Goal: Transaction & Acquisition: Purchase product/service

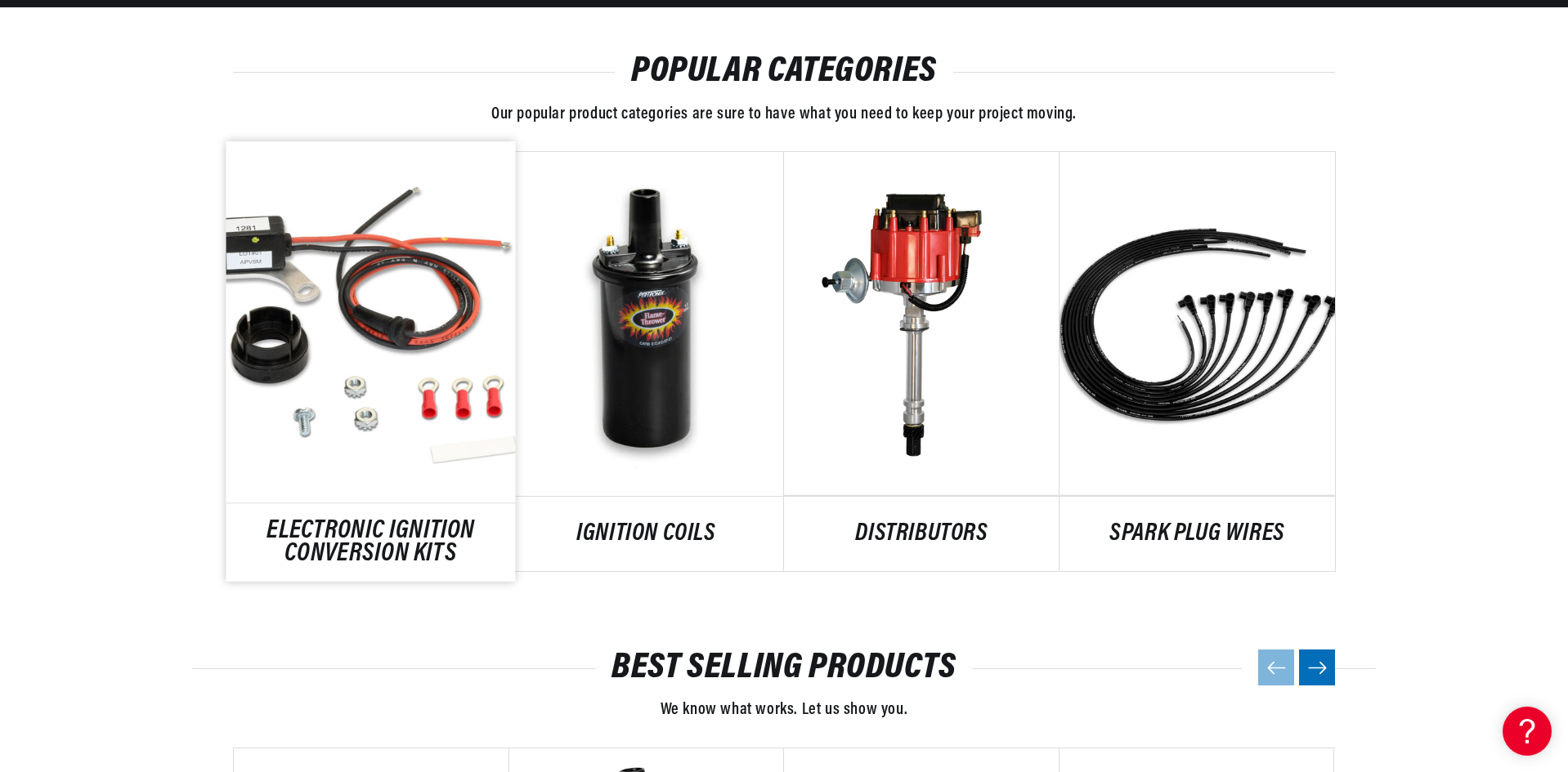
scroll to position [0, 611]
click at [414, 520] on link "ELECTRONIC IGNITION CONVERSION KITS" at bounding box center [371, 543] width 289 height 45
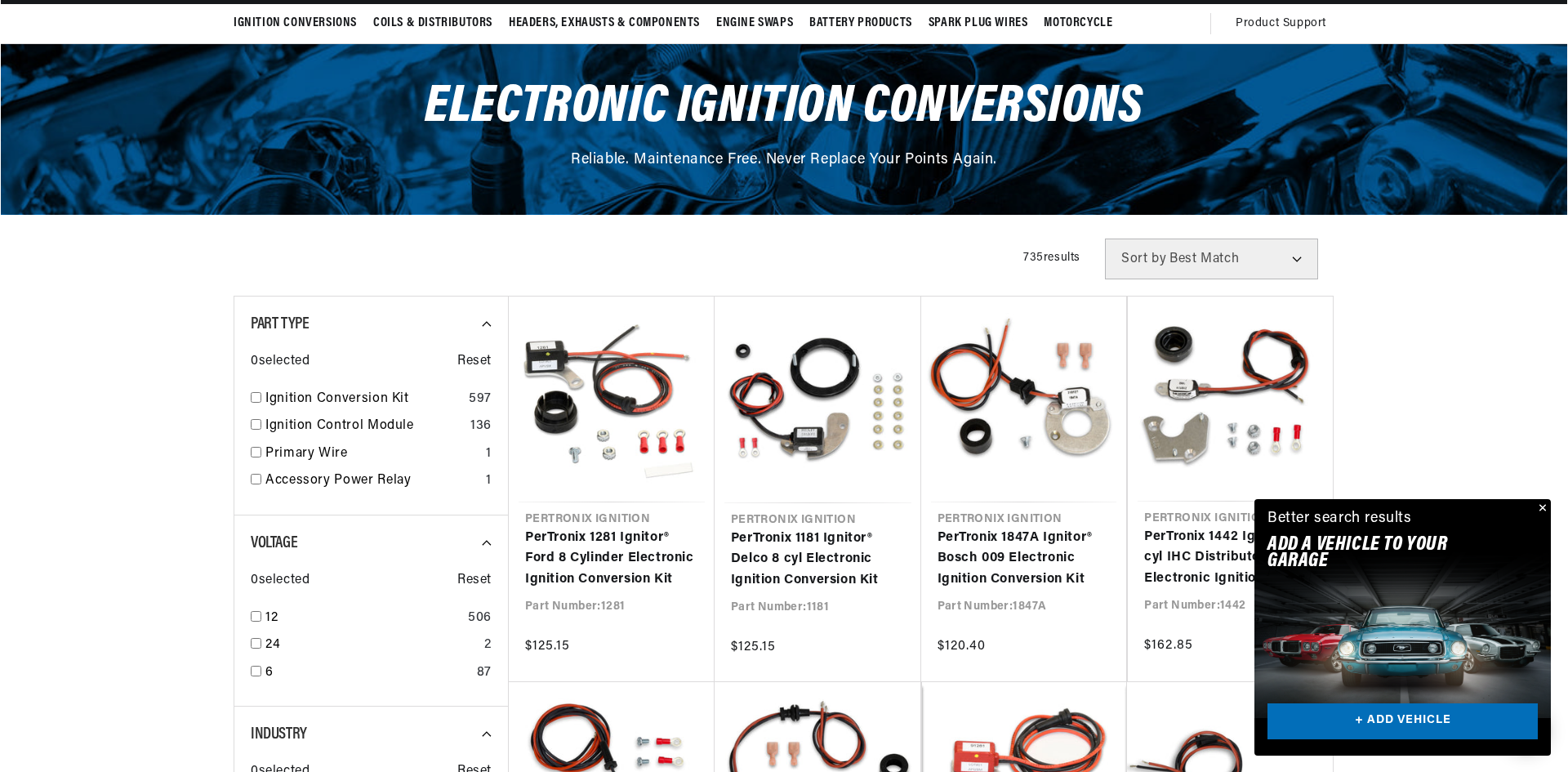
scroll to position [163, 0]
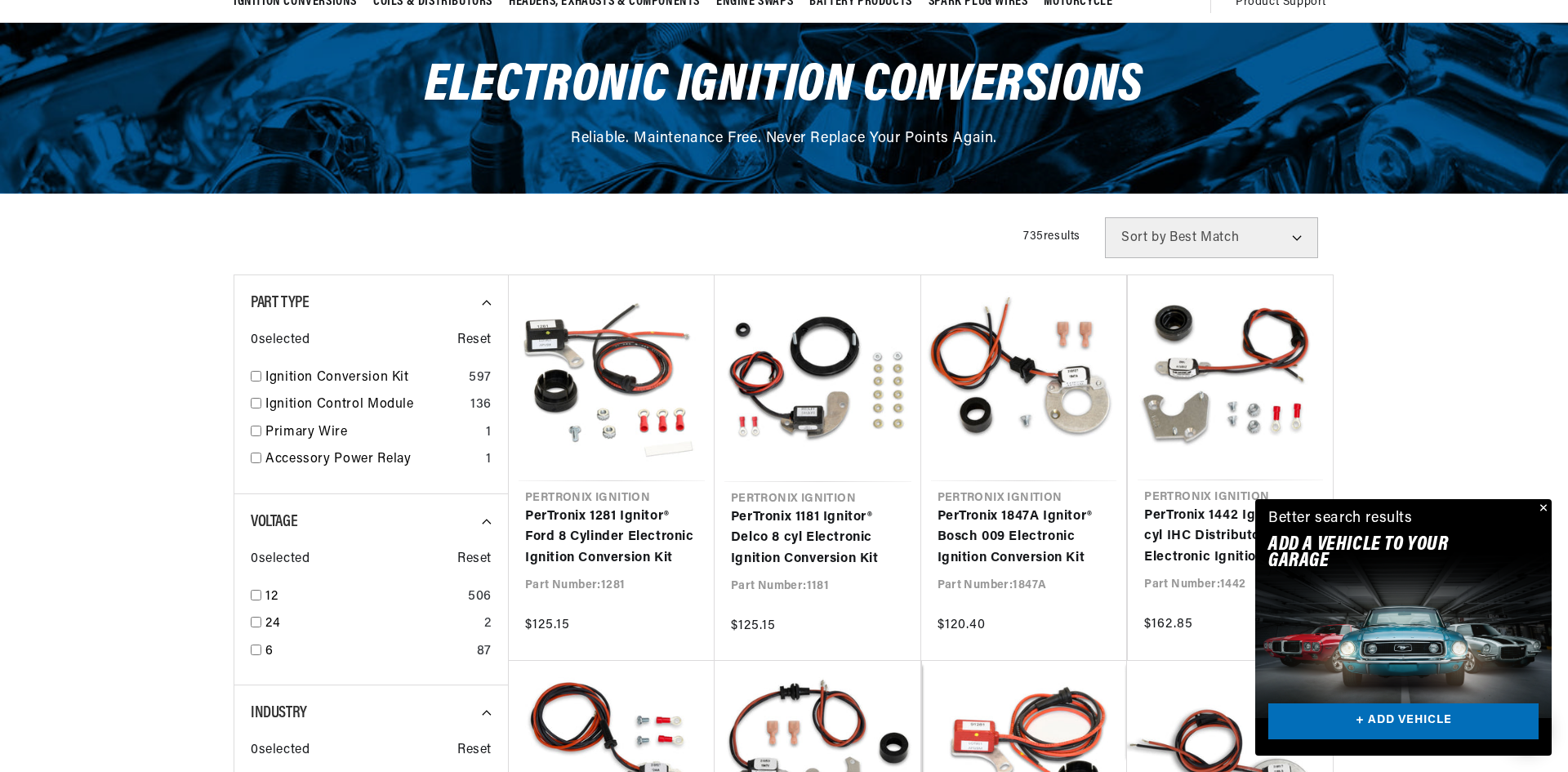
click at [1546, 509] on div "Close dialog NEED HELP? Make finding the right part easy. Adding your vehicle t…" at bounding box center [784, 386] width 1568 height 772
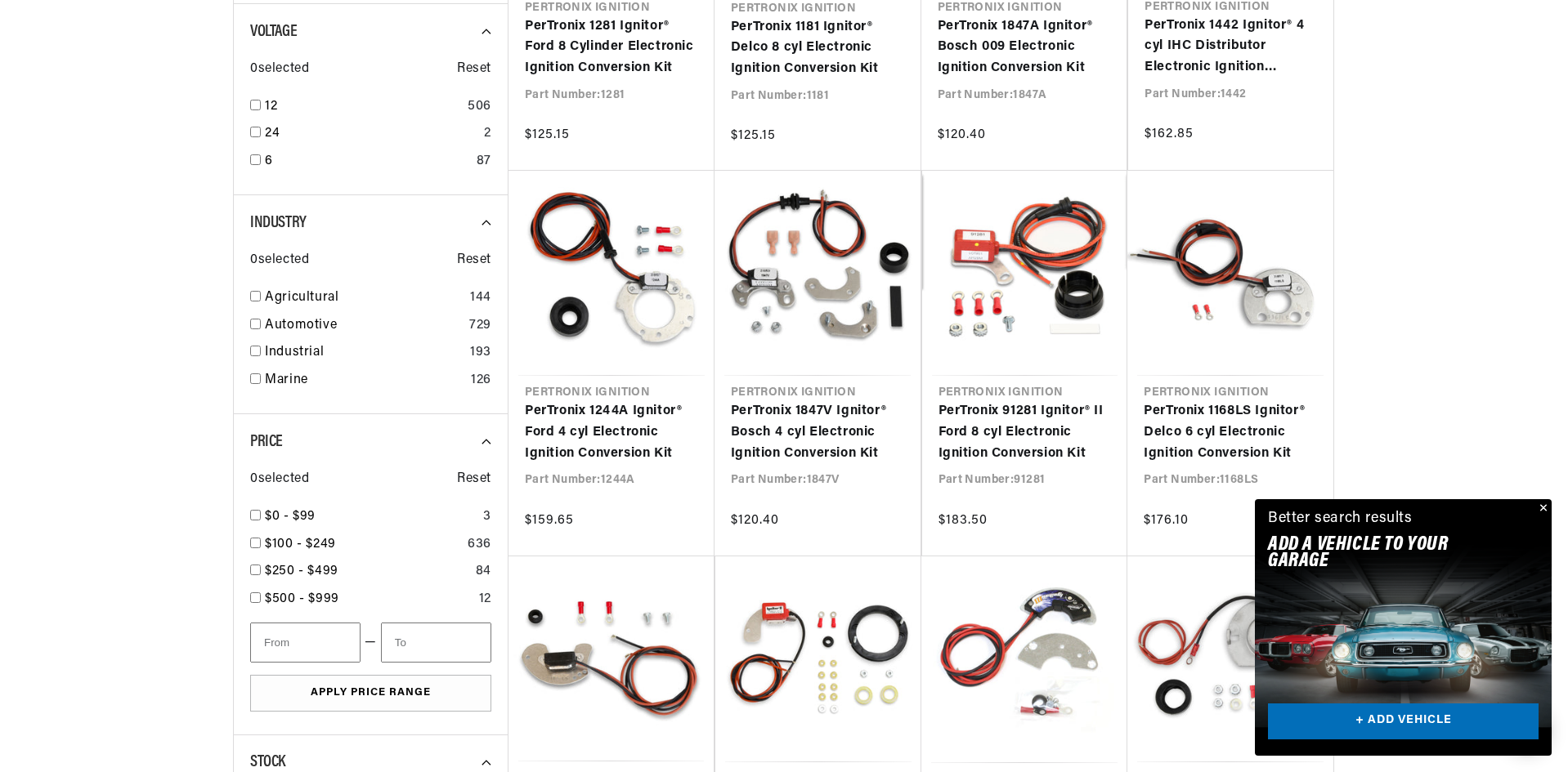
scroll to position [0, 0]
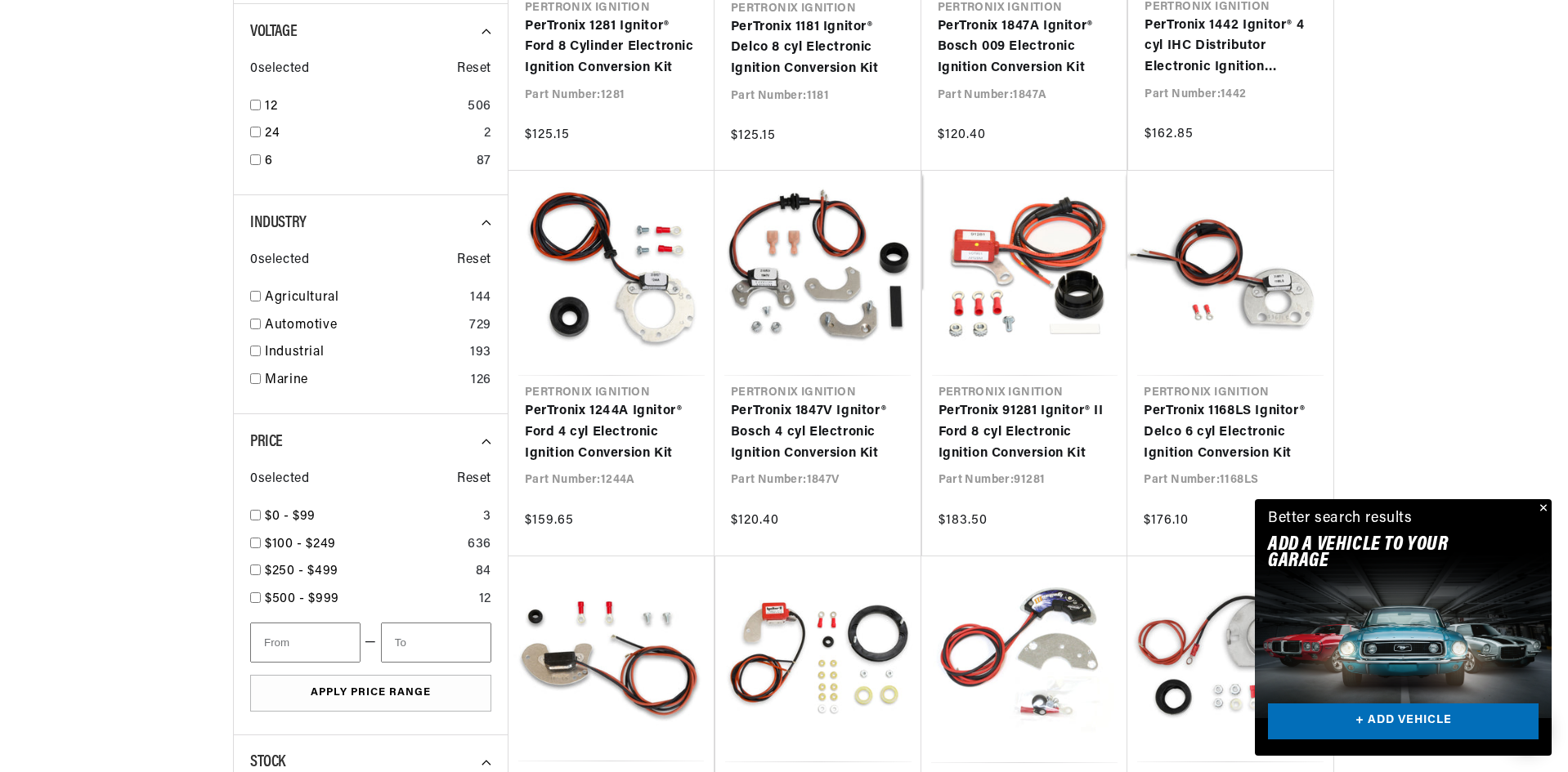
click at [1547, 509] on button "Close" at bounding box center [1541, 508] width 20 height 20
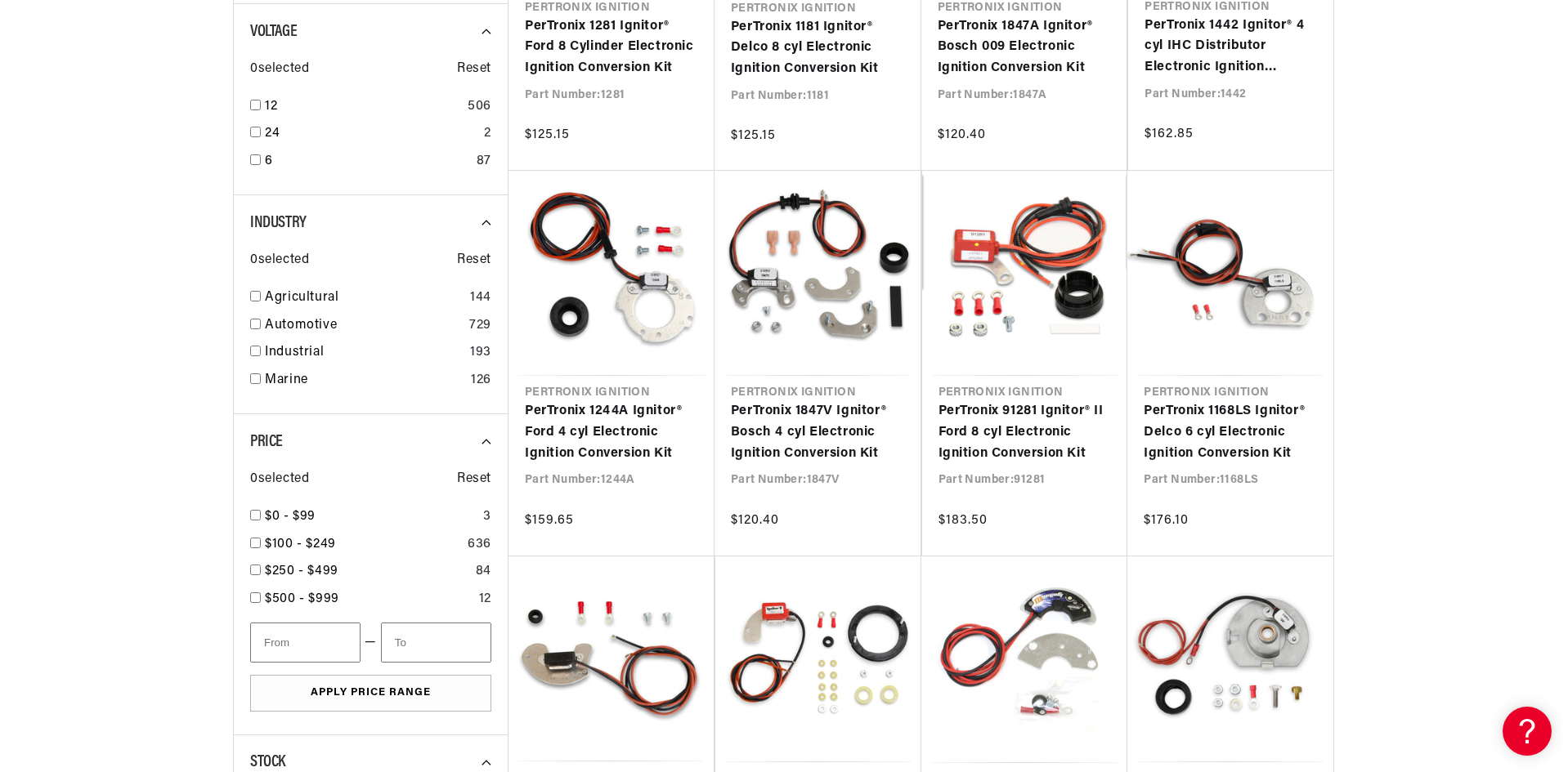
scroll to position [0, 611]
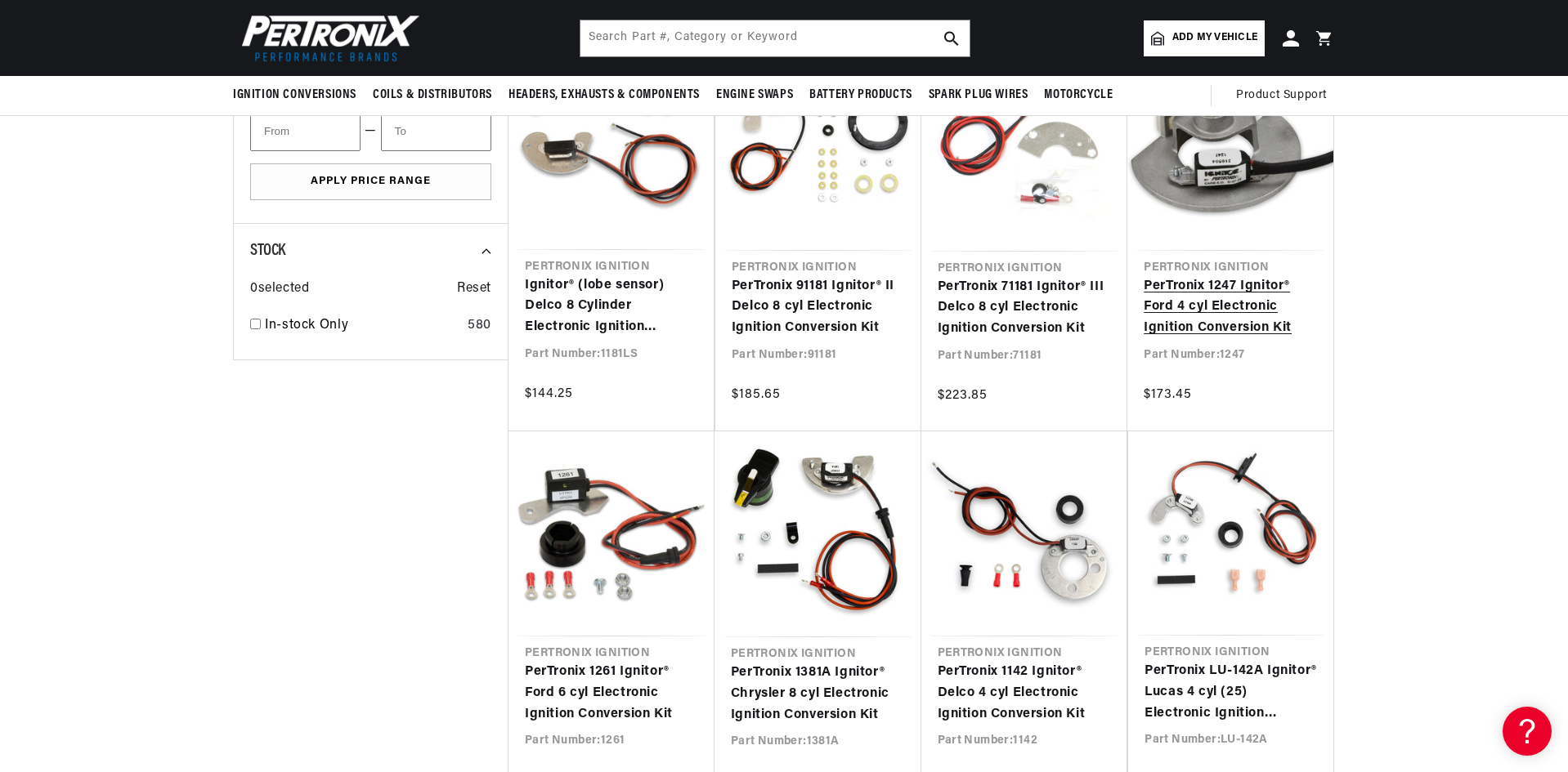
scroll to position [1143, 0]
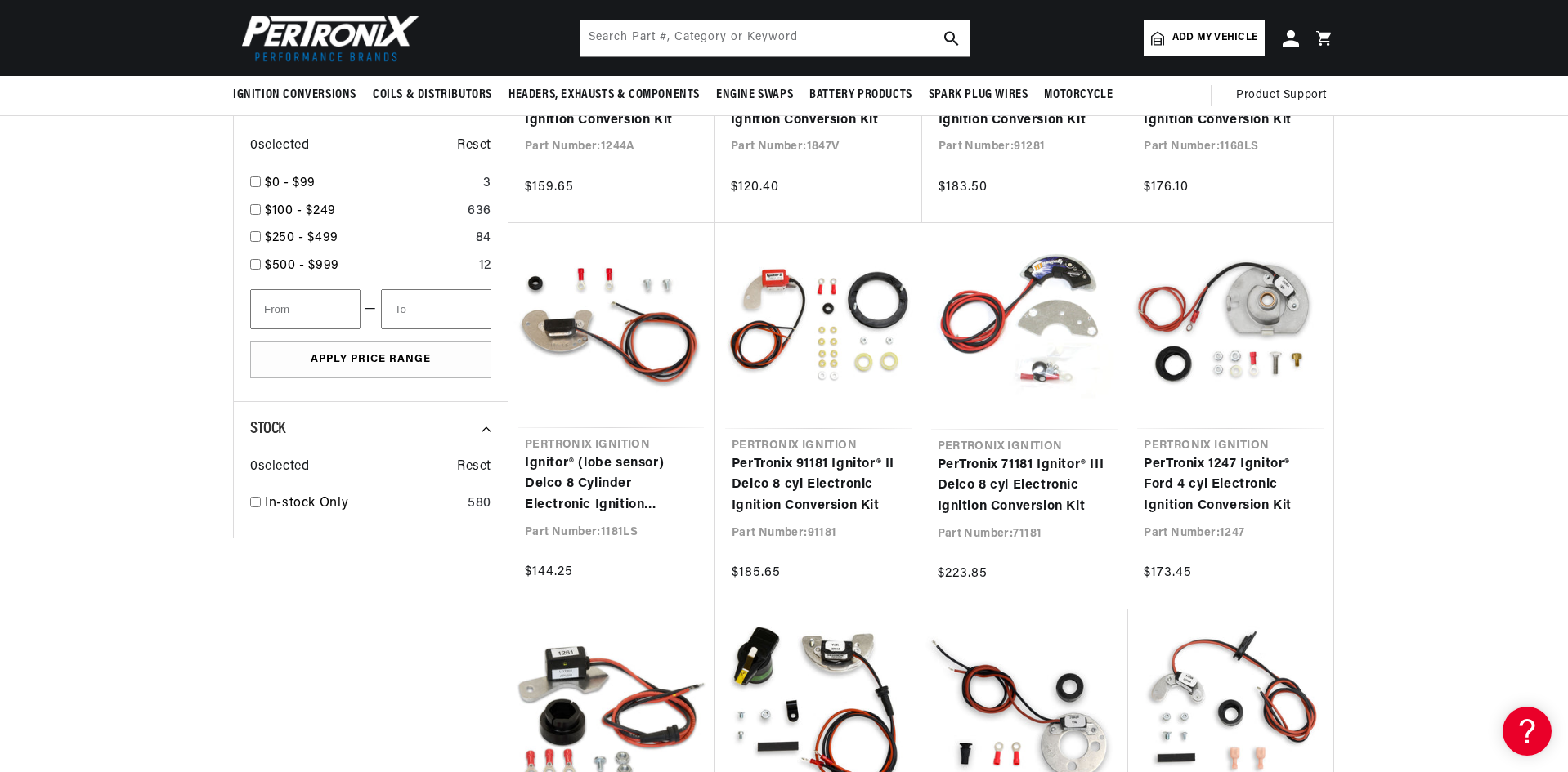
scroll to position [882, 0]
